Goal: Transaction & Acquisition: Book appointment/travel/reservation

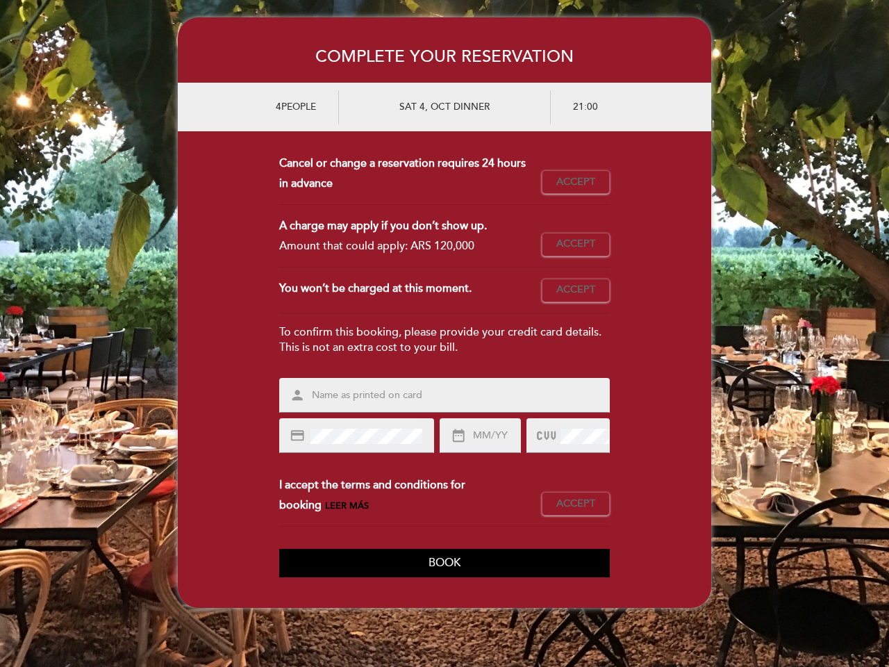
click at [445, 334] on div "To confirm this booking, please provide your credit card details. This is not a…" at bounding box center [444, 340] width 331 height 32
click at [445, 320] on div "This reservation requires a prepayment. Amount to be paid: ARS 120,000 Accept A…" at bounding box center [444, 255] width 331 height 202
click at [576, 182] on span "Accept" at bounding box center [576, 182] width 39 height 15
click at [576, 245] on span "Accept" at bounding box center [576, 244] width 39 height 15
click at [576, 290] on span "Accept" at bounding box center [576, 290] width 39 height 15
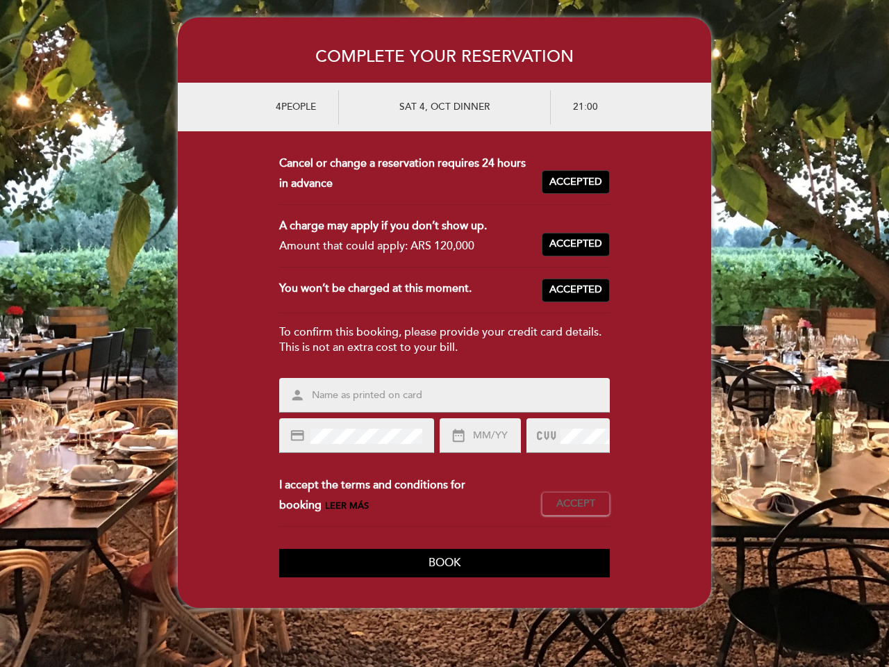
click at [325, 506] on span "Leer más" at bounding box center [347, 505] width 44 height 11
click at [576, 504] on span "Accept" at bounding box center [576, 504] width 39 height 15
click at [445, 563] on span "Book" at bounding box center [445, 563] width 32 height 14
